Goal: Task Accomplishment & Management: Manage account settings

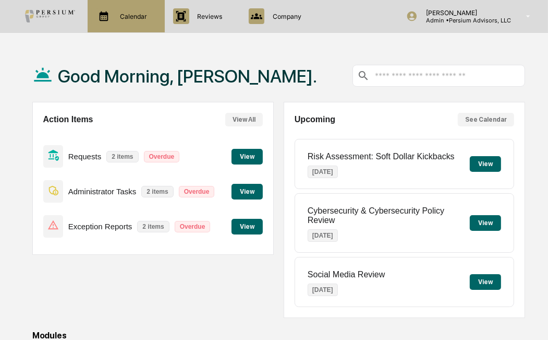
click at [123, 14] on p "Calendar" at bounding box center [132, 17] width 41 height 8
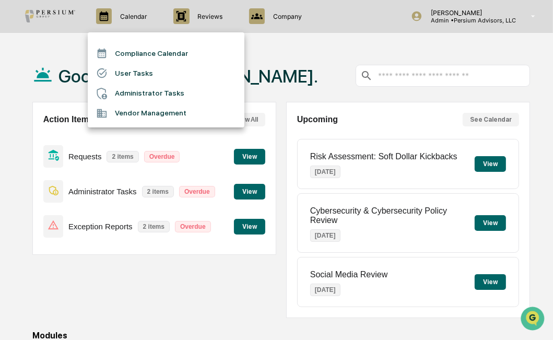
drag, startPoint x: 40, startPoint y: 53, endPoint x: 267, endPoint y: 33, distance: 228.3
click at [40, 53] on div at bounding box center [276, 170] width 553 height 340
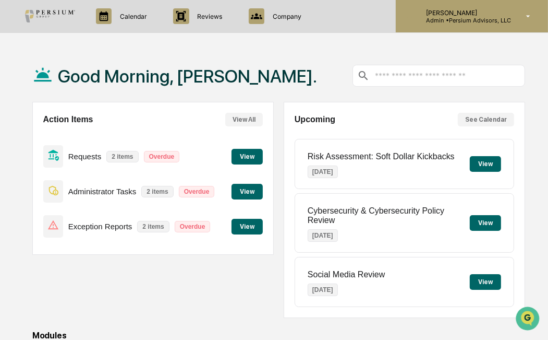
click at [465, 19] on p "Admin • Persium Advisors, LLC" at bounding box center [464, 20] width 93 height 7
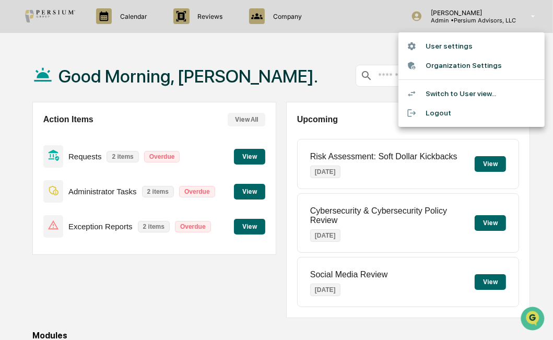
click at [440, 95] on li "Switch to User view..." at bounding box center [471, 93] width 146 height 19
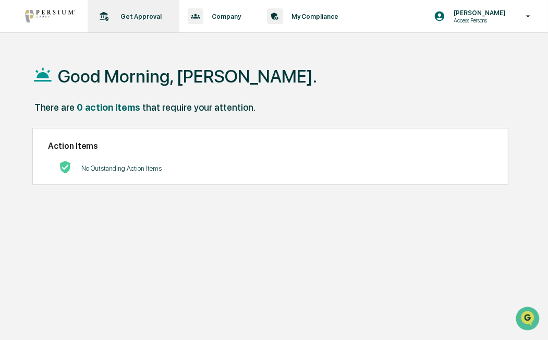
click at [131, 11] on div "Get Approval Content & Transactions" at bounding box center [132, 16] width 81 height 32
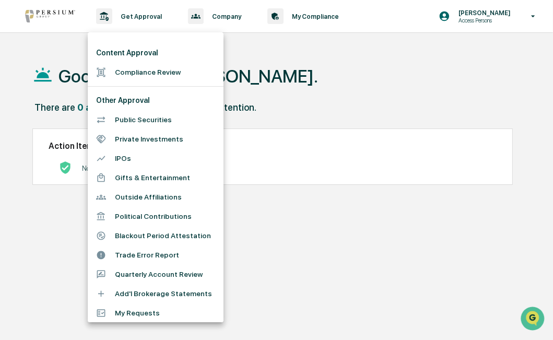
click at [174, 296] on li "Add'l Brokerage Statements" at bounding box center [156, 293] width 136 height 19
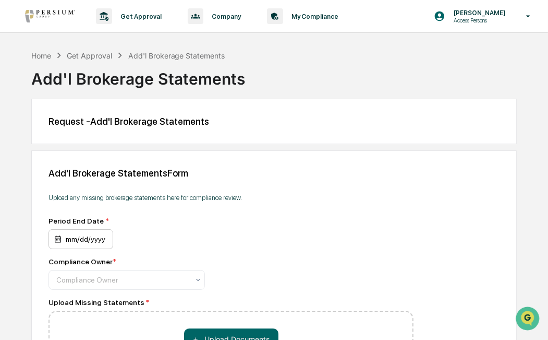
click at [61, 246] on div "mm/dd/yyyy" at bounding box center [81, 239] width 65 height 20
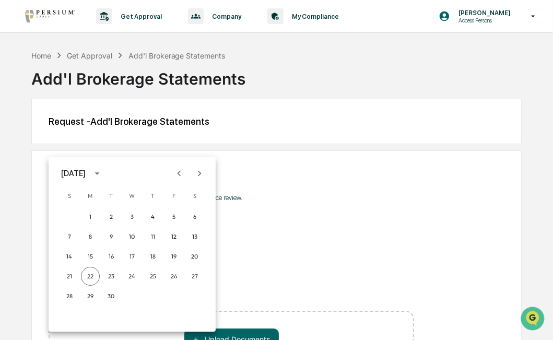
click at [13, 207] on div at bounding box center [276, 170] width 553 height 340
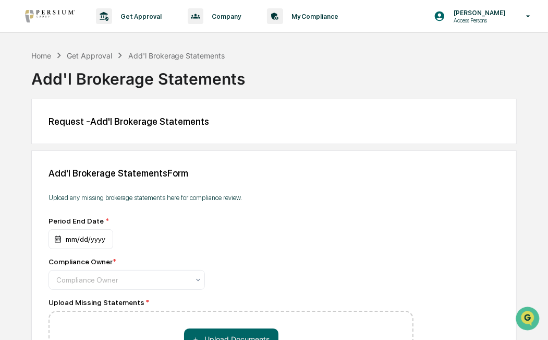
click at [299, 128] on div "Request - Add'l Brokerage Statements" at bounding box center [274, 121] width 486 height 45
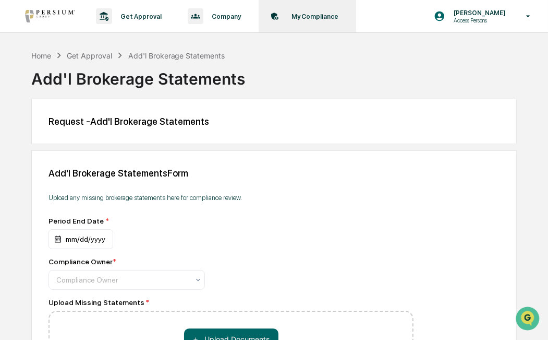
click at [314, 15] on p "My Compliance" at bounding box center [313, 17] width 61 height 8
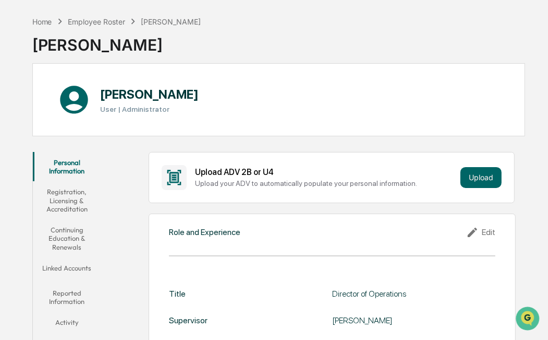
scroll to position [83, 0]
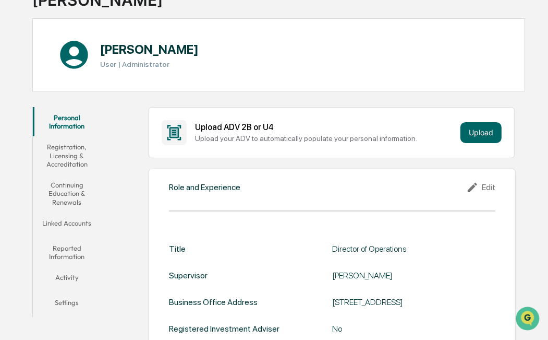
click at [70, 256] on button "Reported Information" at bounding box center [67, 252] width 68 height 30
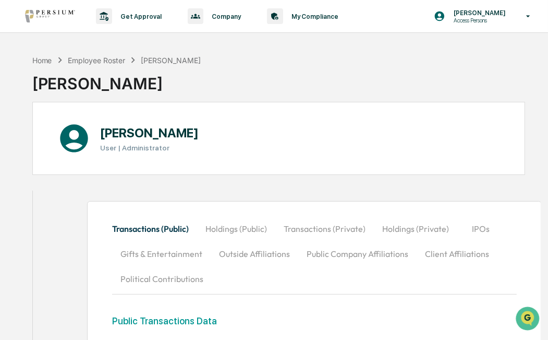
click at [38, 66] on div "[PERSON_NAME]" at bounding box center [116, 79] width 169 height 27
click at [40, 62] on div "Home" at bounding box center [42, 60] width 20 height 9
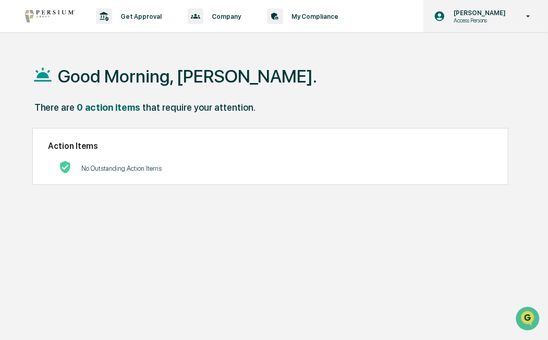
click at [507, 15] on p "[PERSON_NAME]" at bounding box center [479, 13] width 66 height 8
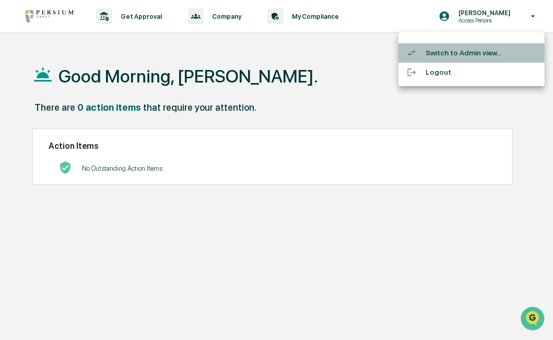
click at [466, 54] on li "Switch to Admin view..." at bounding box center [471, 52] width 146 height 19
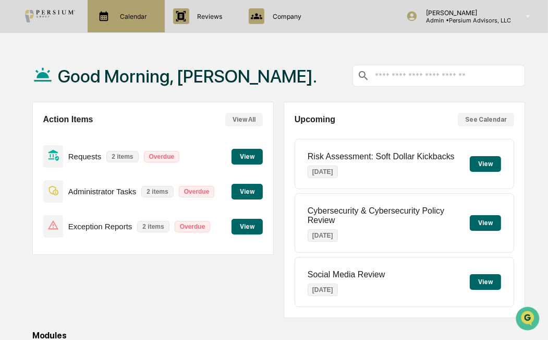
click at [117, 14] on p "Calendar" at bounding box center [132, 17] width 41 height 8
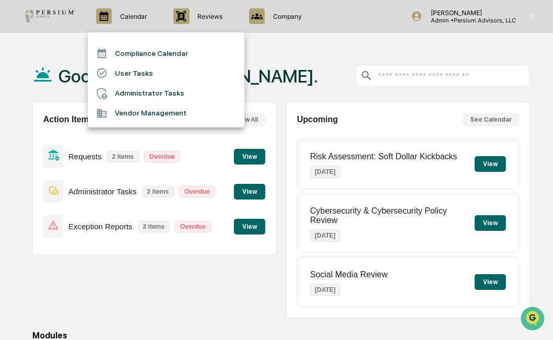
click at [134, 71] on li "User Tasks" at bounding box center [166, 73] width 157 height 20
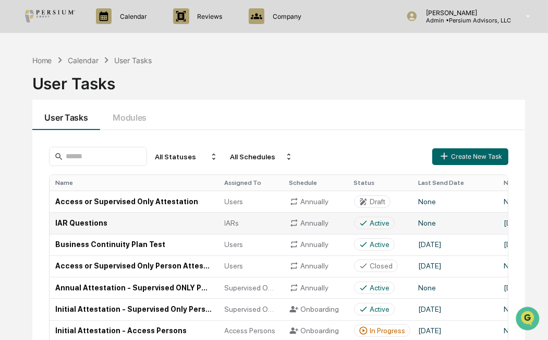
scroll to position [42, 0]
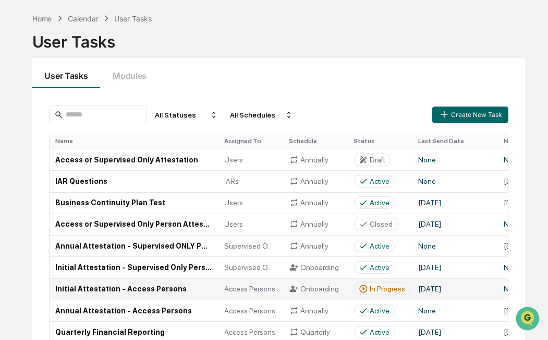
click at [182, 289] on td "Initial Attestation - Access Persons" at bounding box center [134, 288] width 169 height 21
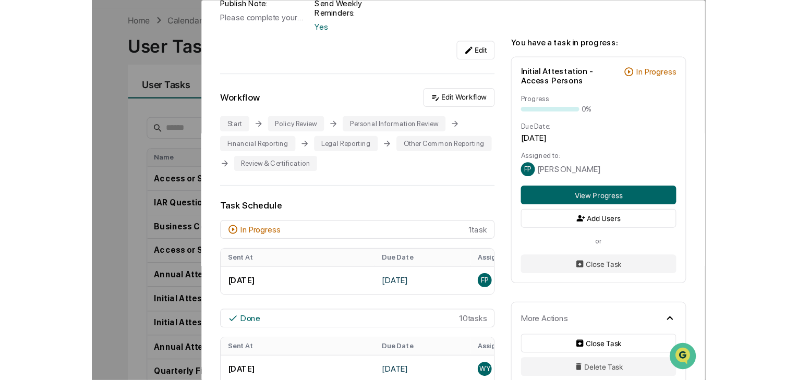
scroll to position [167, 0]
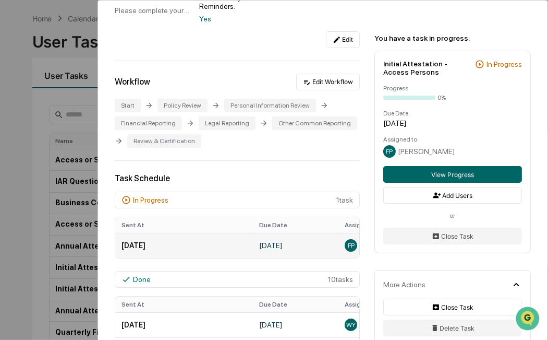
click at [309, 248] on td "[DATE]" at bounding box center [296, 245] width 86 height 25
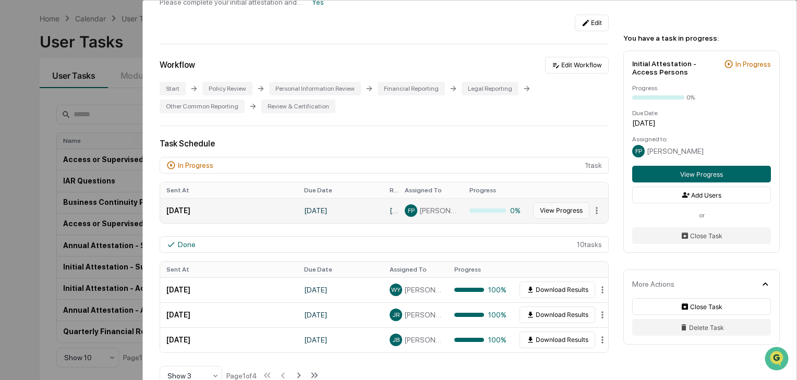
click at [548, 212] on button "View Progress" at bounding box center [561, 210] width 56 height 17
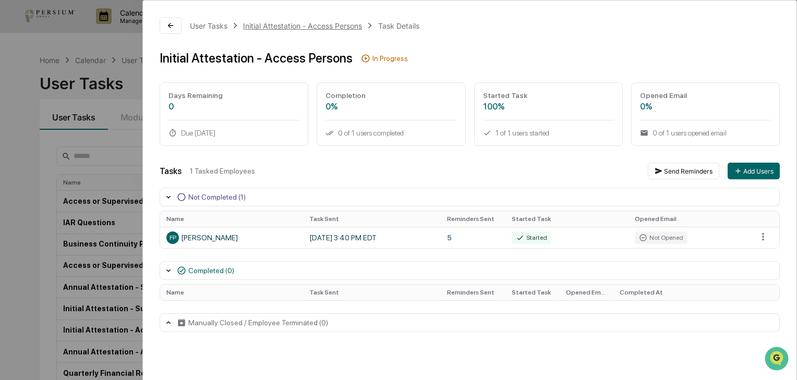
click at [327, 26] on div "Initial Attestation - Access Persons" at bounding box center [302, 25] width 119 height 9
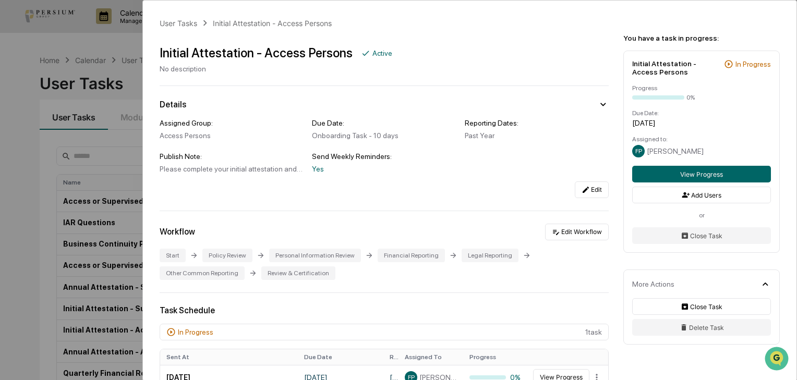
click at [121, 130] on div "User Tasks Initial Attestation - Access Persons Initial Attestation - Access Pe…" at bounding box center [398, 190] width 797 height 380
